Goal: Information Seeking & Learning: Find specific fact

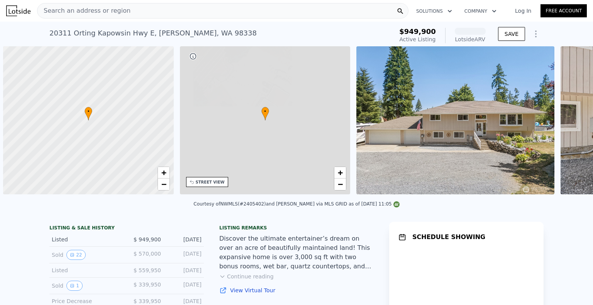
scroll to position [0, 3]
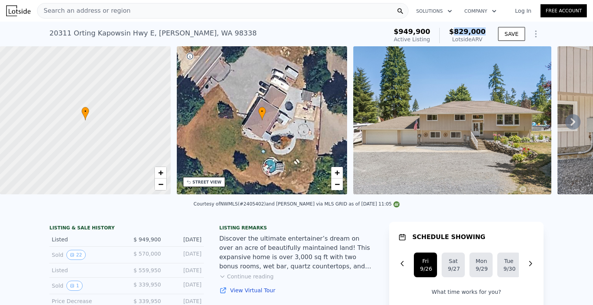
drag, startPoint x: 459, startPoint y: 34, endPoint x: 488, endPoint y: 34, distance: 29.7
click at [488, 34] on div "$949,900 Active Listing $829,000 Lotside ARV SAVE" at bounding box center [467, 36] width 153 height 22
copy span "829,000"
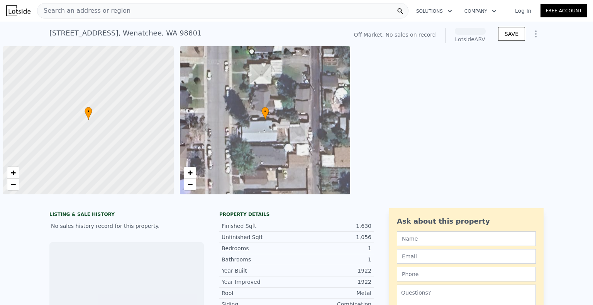
scroll to position [0, 3]
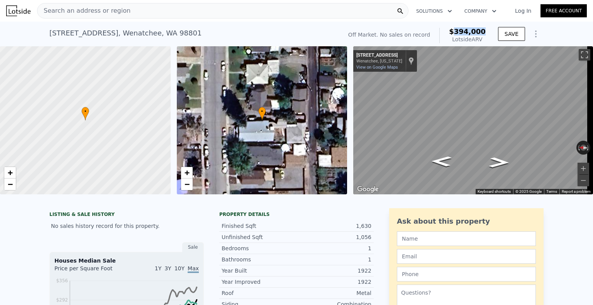
drag, startPoint x: 458, startPoint y: 30, endPoint x: 483, endPoint y: 30, distance: 25.1
click at [483, 30] on span "$394,000" at bounding box center [467, 31] width 37 height 8
copy span "394,000"
